Goal: Task Accomplishment & Management: Manage account settings

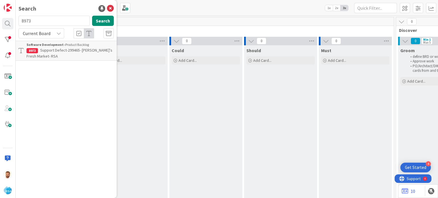
scroll to position [0, 705]
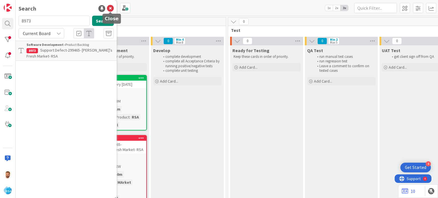
click at [110, 9] on icon at bounding box center [110, 8] width 7 height 7
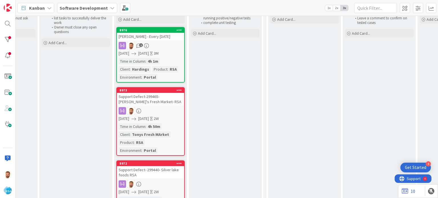
scroll to position [49, 667]
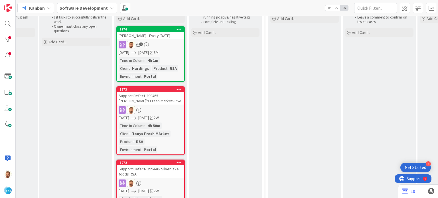
click at [150, 97] on div "Support Defect-299465- [PERSON_NAME]'s Fresh Market- RSA" at bounding box center [150, 98] width 67 height 13
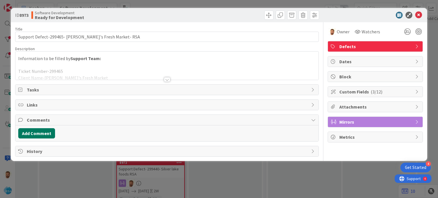
click at [48, 133] on button "Add Comment" at bounding box center [36, 133] width 37 height 10
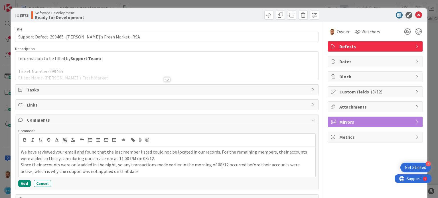
click at [164, 79] on div at bounding box center [167, 79] width 6 height 5
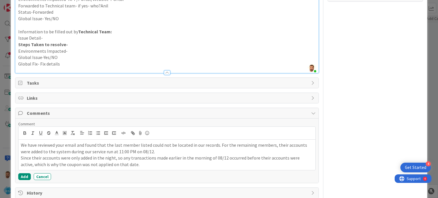
scroll to position [152, 0]
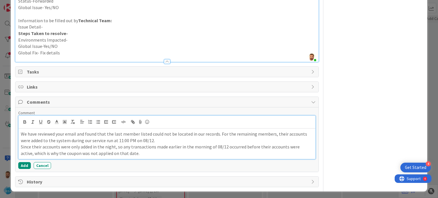
click at [165, 140] on p "We have reviewed your email and found that the last member listed could not be …" at bounding box center [167, 137] width 292 height 13
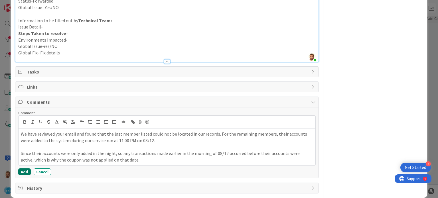
click at [22, 173] on button "Add" at bounding box center [24, 172] width 13 height 7
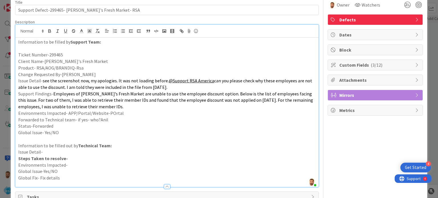
scroll to position [0, 0]
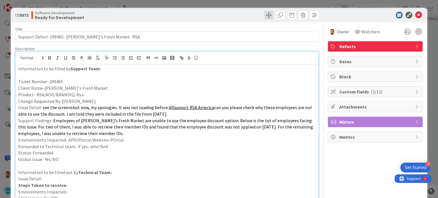
click at [265, 16] on span at bounding box center [269, 15] width 9 height 9
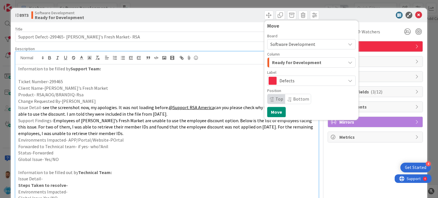
click at [288, 64] on span "Ready for Development" at bounding box center [296, 62] width 49 height 7
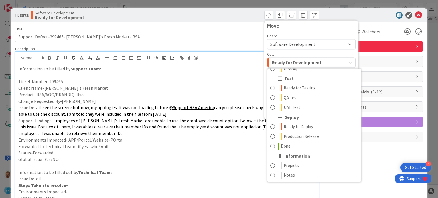
scroll to position [18, 0]
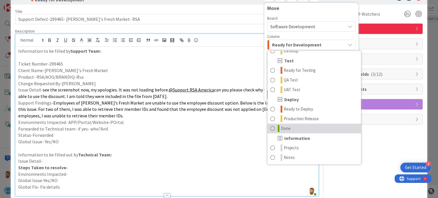
click at [287, 124] on link "Done" at bounding box center [315, 129] width 94 height 10
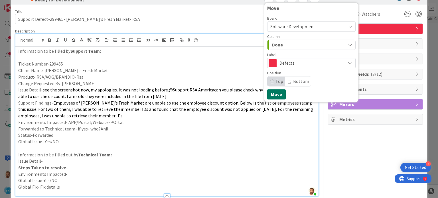
click at [274, 89] on button "Move" at bounding box center [276, 94] width 19 height 10
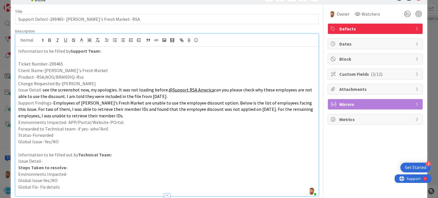
scroll to position [0, 0]
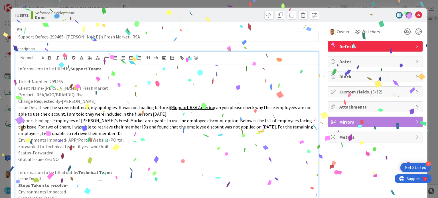
click at [416, 13] on icon at bounding box center [419, 15] width 7 height 7
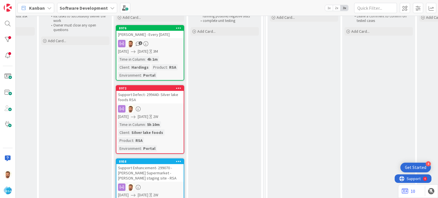
scroll to position [62, 668]
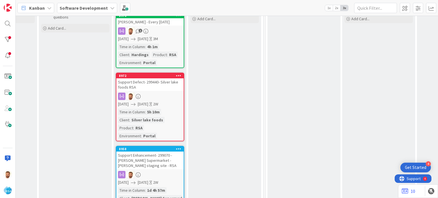
click at [154, 87] on div "Support Defect- 299440- Silver lake foods RSA" at bounding box center [149, 84] width 67 height 13
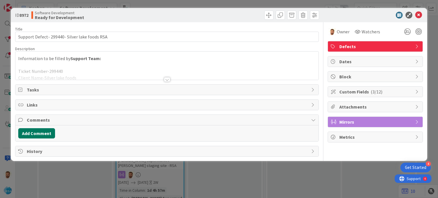
click at [49, 132] on button "Add Comment" at bounding box center [36, 133] width 37 height 10
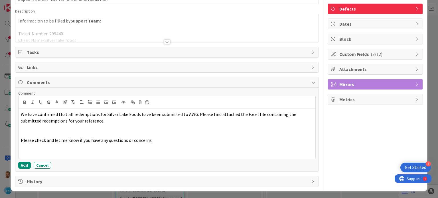
scroll to position [37, 0]
click at [23, 165] on button "Add" at bounding box center [24, 165] width 13 height 7
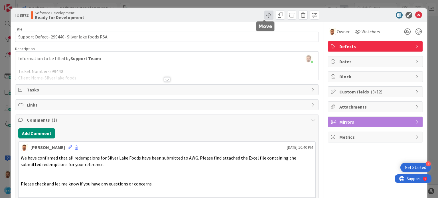
click at [265, 17] on span at bounding box center [269, 15] width 9 height 9
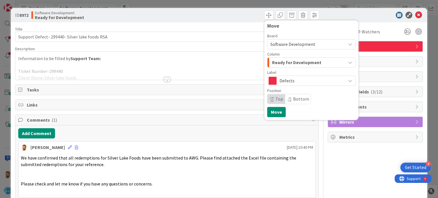
click at [275, 62] on span "Ready for Development" at bounding box center [296, 62] width 49 height 7
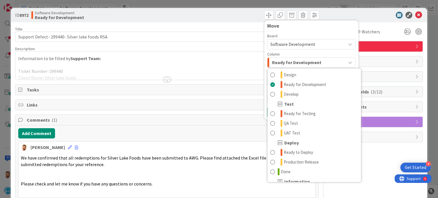
scroll to position [146, 0]
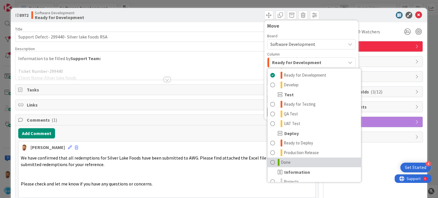
click at [289, 164] on link "Done" at bounding box center [315, 163] width 94 height 10
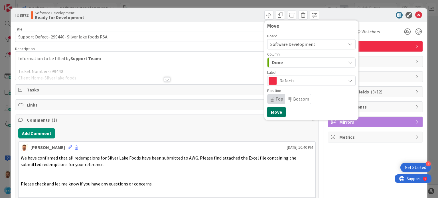
click at [271, 116] on button "Move" at bounding box center [276, 112] width 19 height 10
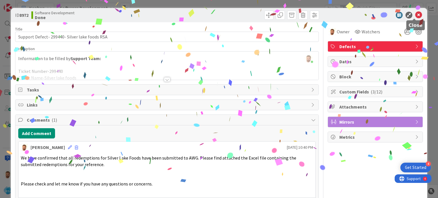
click at [416, 15] on icon at bounding box center [419, 15] width 7 height 7
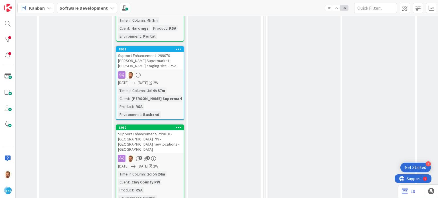
click at [154, 62] on div "Support Enhancement- 299070 - [PERSON_NAME] Supermarket - [PERSON_NAME] staging…" at bounding box center [149, 61] width 67 height 18
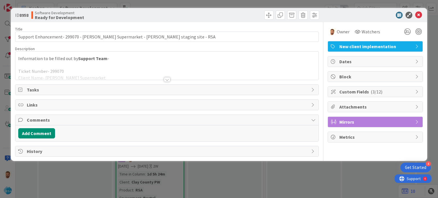
click at [168, 80] on div at bounding box center [167, 79] width 6 height 5
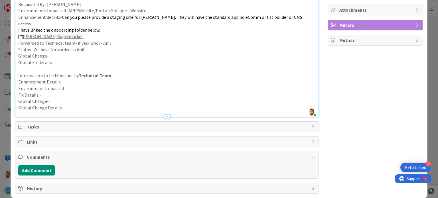
scroll to position [97, 0]
click at [43, 165] on button "Add Comment" at bounding box center [36, 170] width 37 height 10
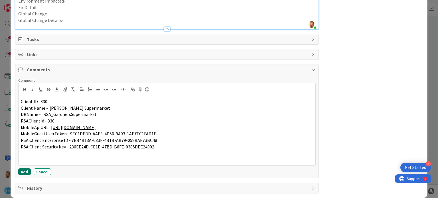
click at [29, 169] on button "Add" at bounding box center [24, 172] width 13 height 7
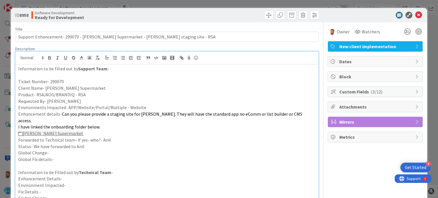
scroll to position [0, 0]
click at [265, 15] on span at bounding box center [269, 15] width 9 height 9
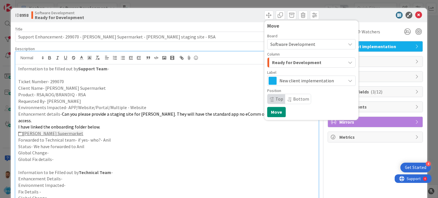
click at [284, 65] on span "Ready for Development" at bounding box center [296, 62] width 49 height 7
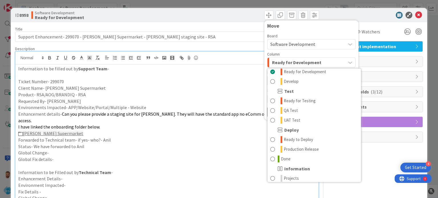
scroll to position [153, 0]
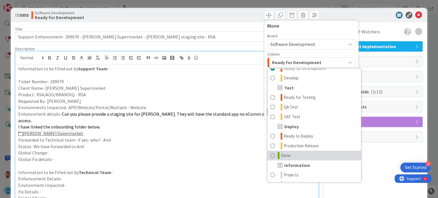
click at [281, 153] on span "Done" at bounding box center [286, 155] width 10 height 7
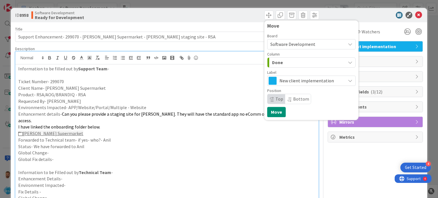
click at [276, 118] on div "Move Board Software Development Column Done Product Backlog Product Backlog Won…" at bounding box center [312, 70] width 94 height 100
click at [275, 114] on button "Move" at bounding box center [276, 112] width 19 height 10
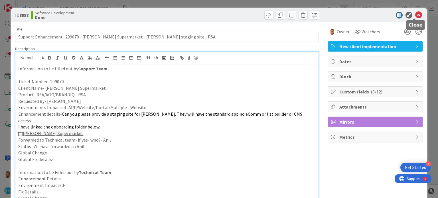
click at [416, 13] on icon at bounding box center [419, 15] width 7 height 7
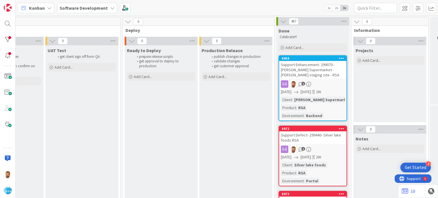
scroll to position [0, 1046]
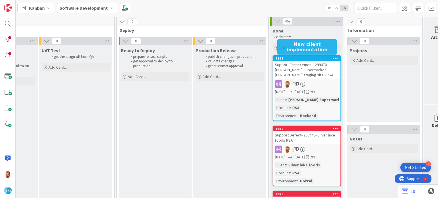
click at [293, 57] on div "8958" at bounding box center [308, 59] width 65 height 4
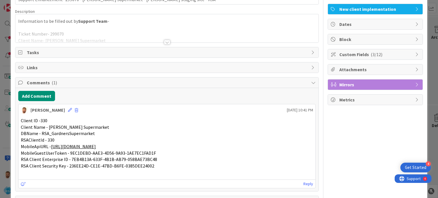
scroll to position [53, 0]
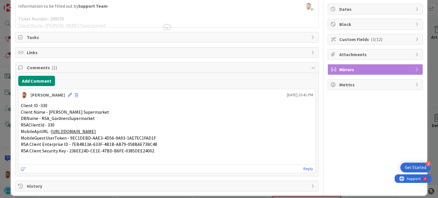
click at [68, 96] on icon at bounding box center [70, 95] width 4 height 4
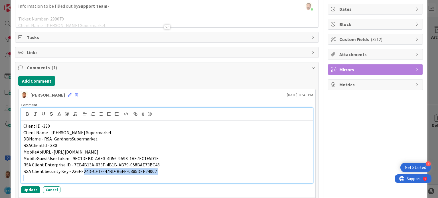
drag, startPoint x: 161, startPoint y: 176, endPoint x: 86, endPoint y: 172, distance: 74.6
click at [86, 172] on div "Client ID -330 Client Name - Gardners Supermarket DBName - RSA_GardnersSupermar…" at bounding box center [167, 152] width 292 height 63
click at [119, 169] on span "RSA Client Security Key - 236EE24D-CE1E-47BD-B6FE-0385DEE24002" at bounding box center [90, 172] width 134 height 6
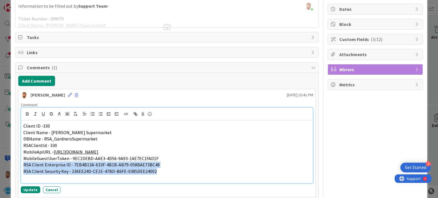
drag, startPoint x: 172, startPoint y: 172, endPoint x: 23, endPoint y: 164, distance: 149.5
click at [23, 164] on div "Client ID -330 Client Name - Gardners Supermarket DBName - RSA_GardnersSupermar…" at bounding box center [167, 152] width 292 height 63
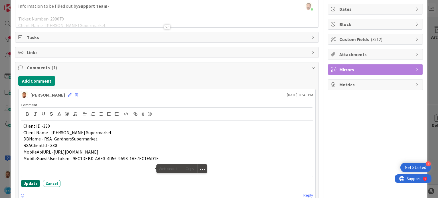
click at [32, 183] on button "Update" at bounding box center [30, 183] width 19 height 7
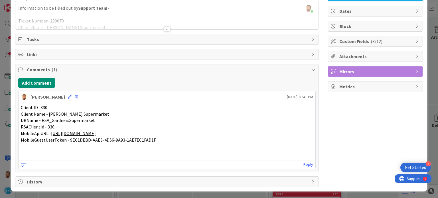
click at [45, 88] on div "Add Comment [PERSON_NAME] [DATE] 10:41 PM Client ID -330 Client Name - Gardners…" at bounding box center [166, 123] width 303 height 97
click at [45, 86] on button "Add Comment" at bounding box center [36, 83] width 37 height 10
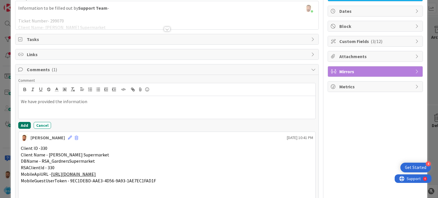
click at [21, 123] on button "Add" at bounding box center [24, 125] width 13 height 7
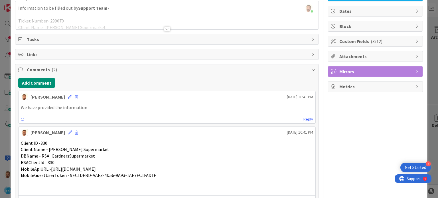
scroll to position [0, 0]
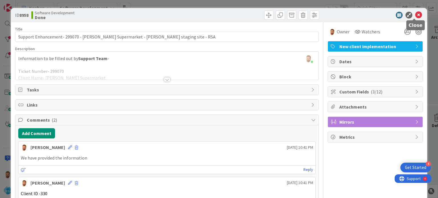
click at [416, 13] on icon at bounding box center [419, 15] width 7 height 7
